Goal: Check status: Check status

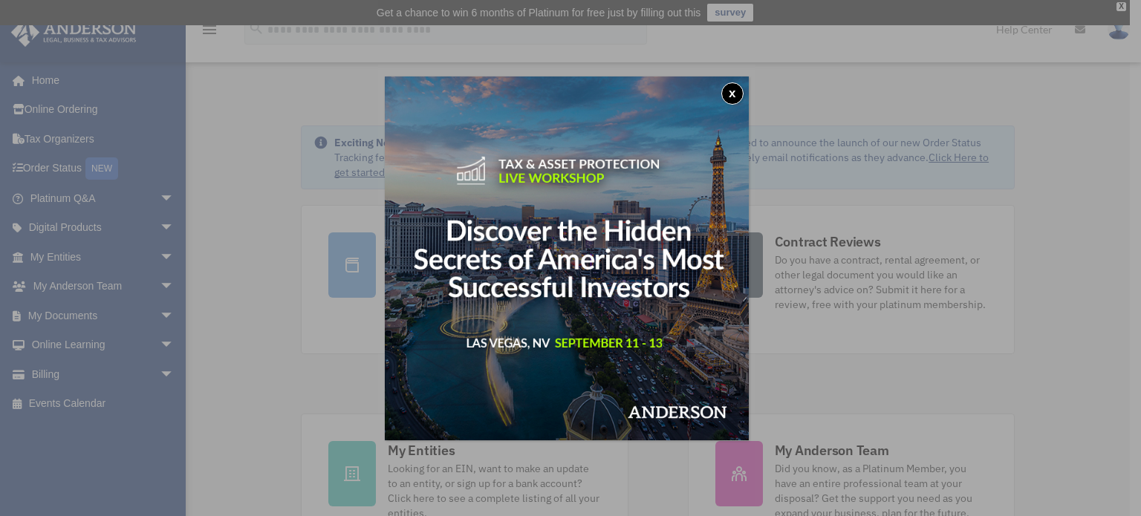
click at [46, 374] on div "x" at bounding box center [570, 258] width 1141 height 516
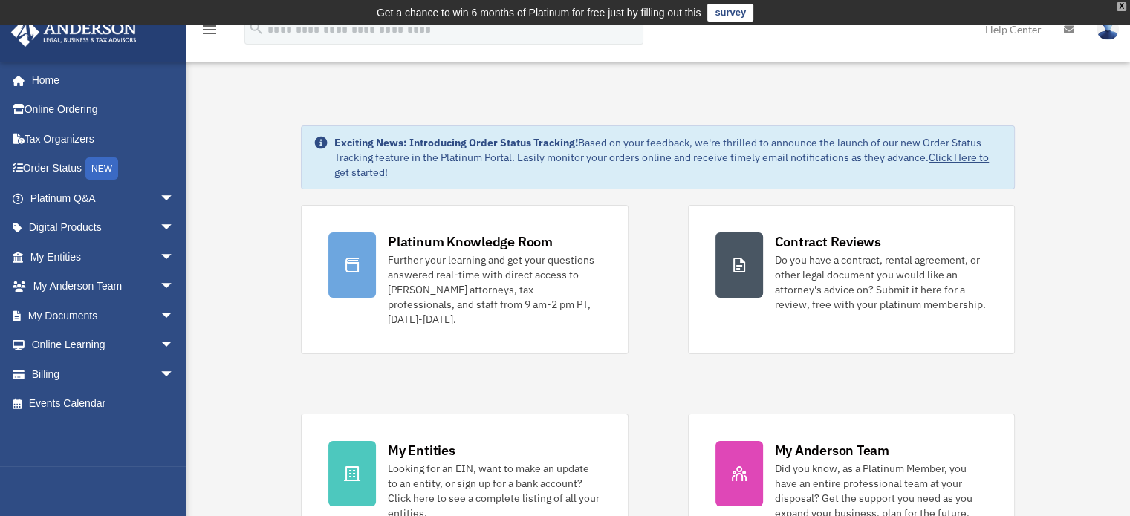
click at [1120, 5] on div "X" at bounding box center [1122, 6] width 10 height 9
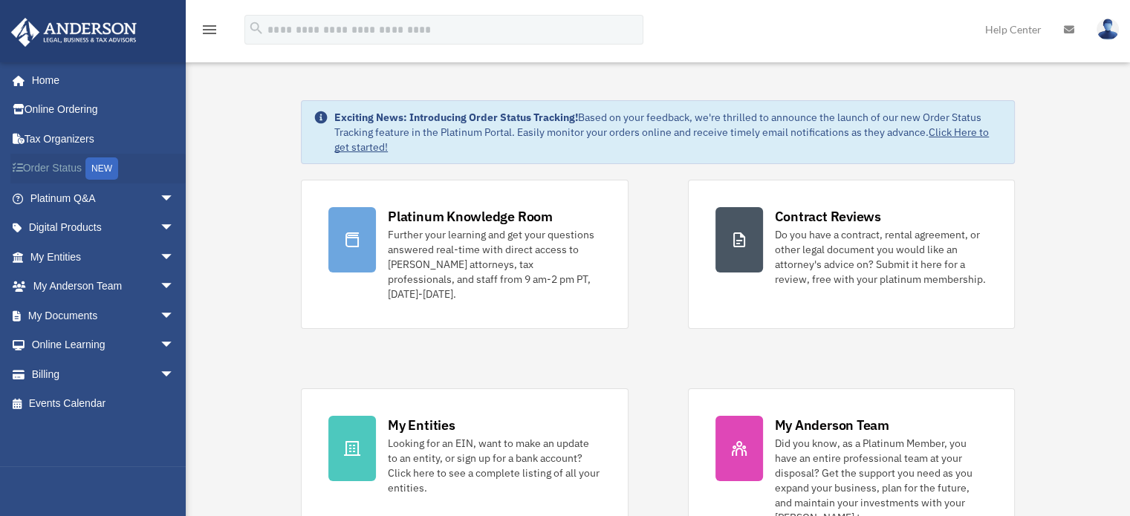
click at [68, 173] on link "Order Status NEW" at bounding box center [103, 169] width 186 height 30
click at [52, 374] on link "Billing arrow_drop_down" at bounding box center [103, 375] width 186 height 30
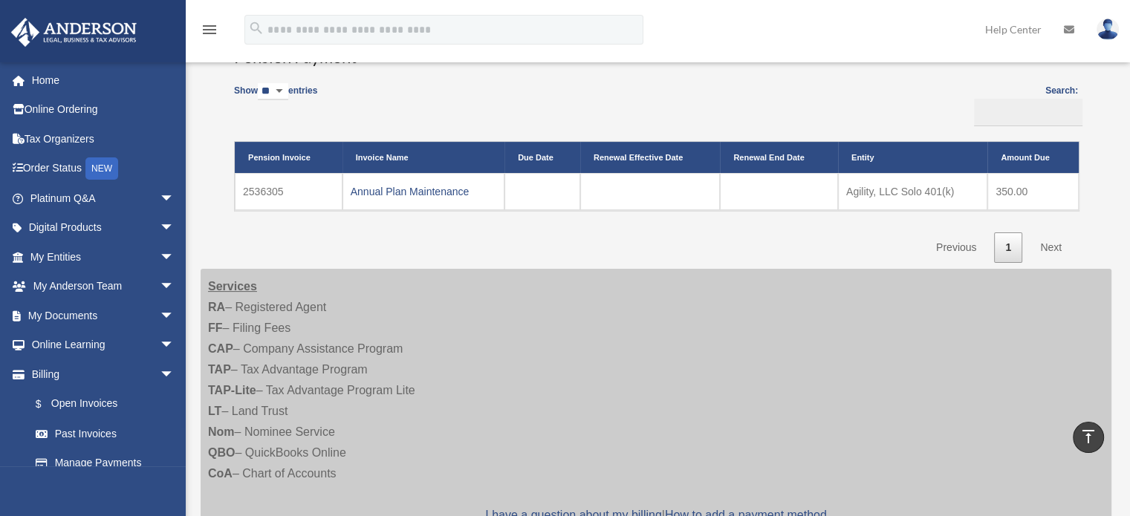
scroll to position [356, 0]
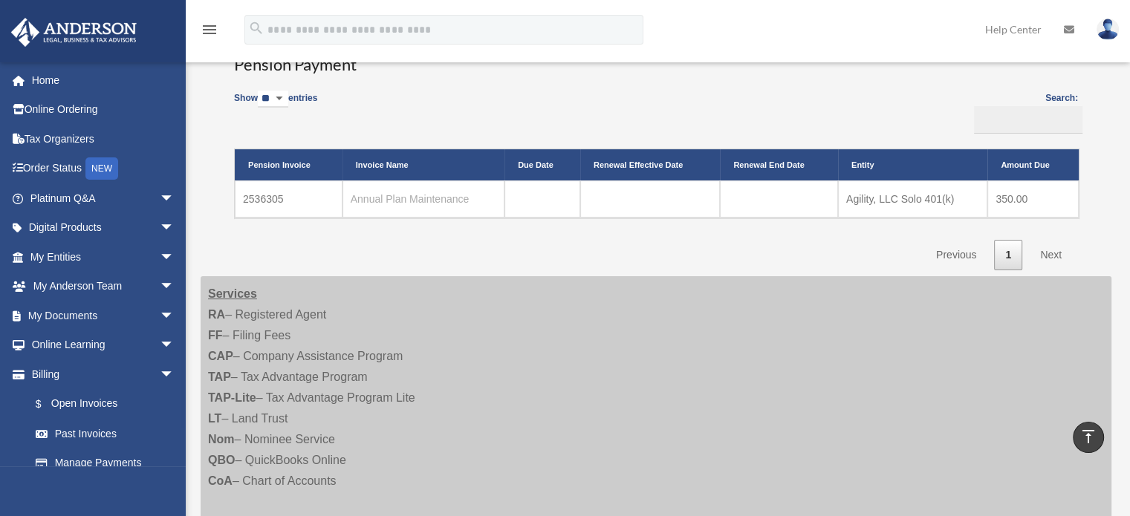
click at [418, 195] on link "Annual Plan Maintenance" at bounding box center [410, 199] width 119 height 12
drag, startPoint x: 296, startPoint y: 198, endPoint x: 238, endPoint y: 201, distance: 58.7
click at [238, 201] on td "2536305" at bounding box center [289, 199] width 108 height 37
copy td "2536305"
